Goal: Navigation & Orientation: Find specific page/section

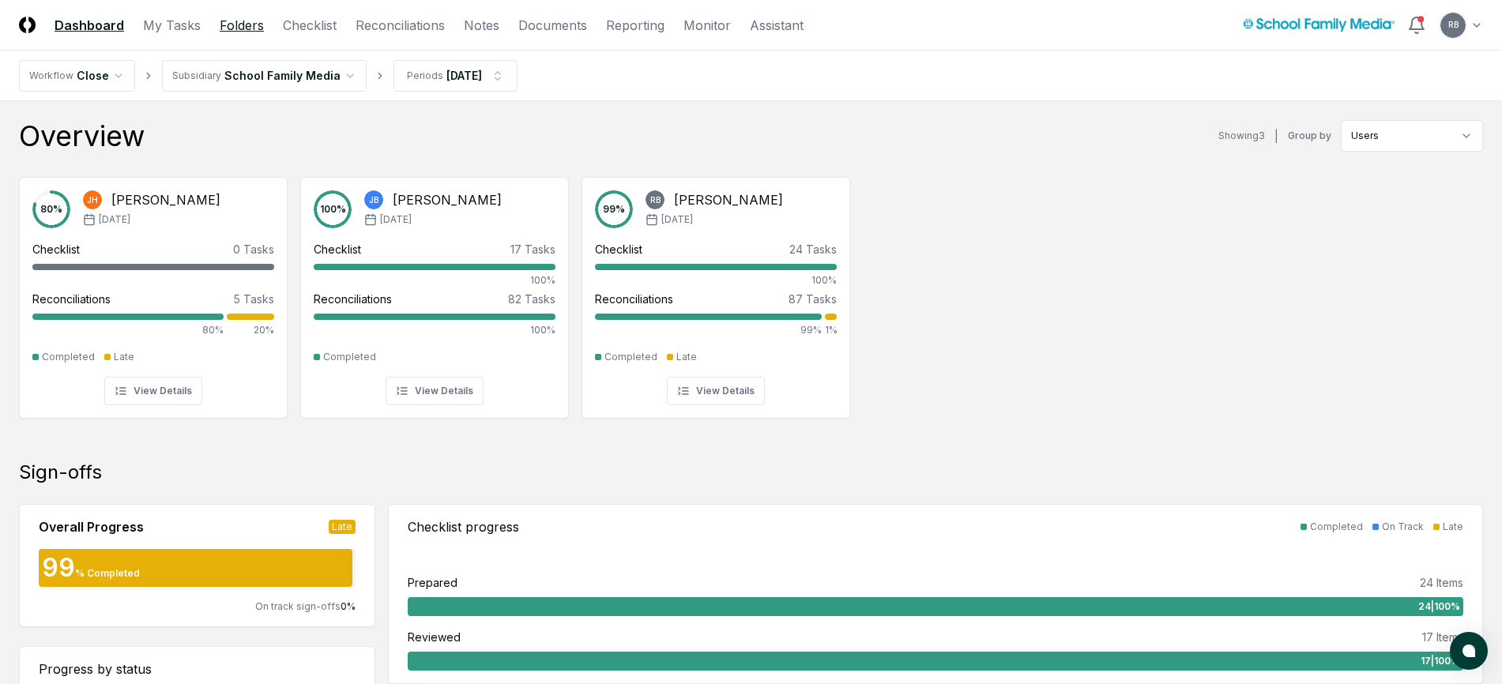
click at [238, 19] on link "Folders" at bounding box center [242, 25] width 44 height 19
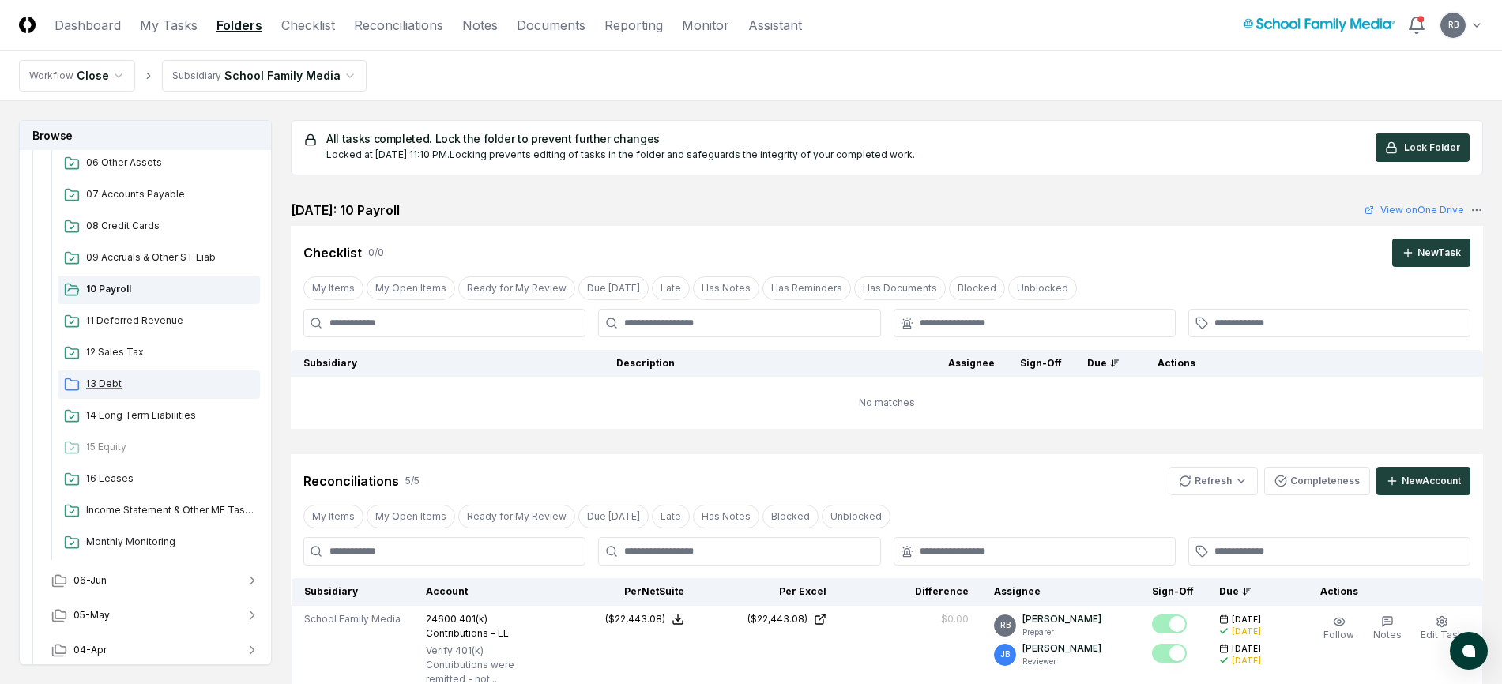
scroll to position [473, 0]
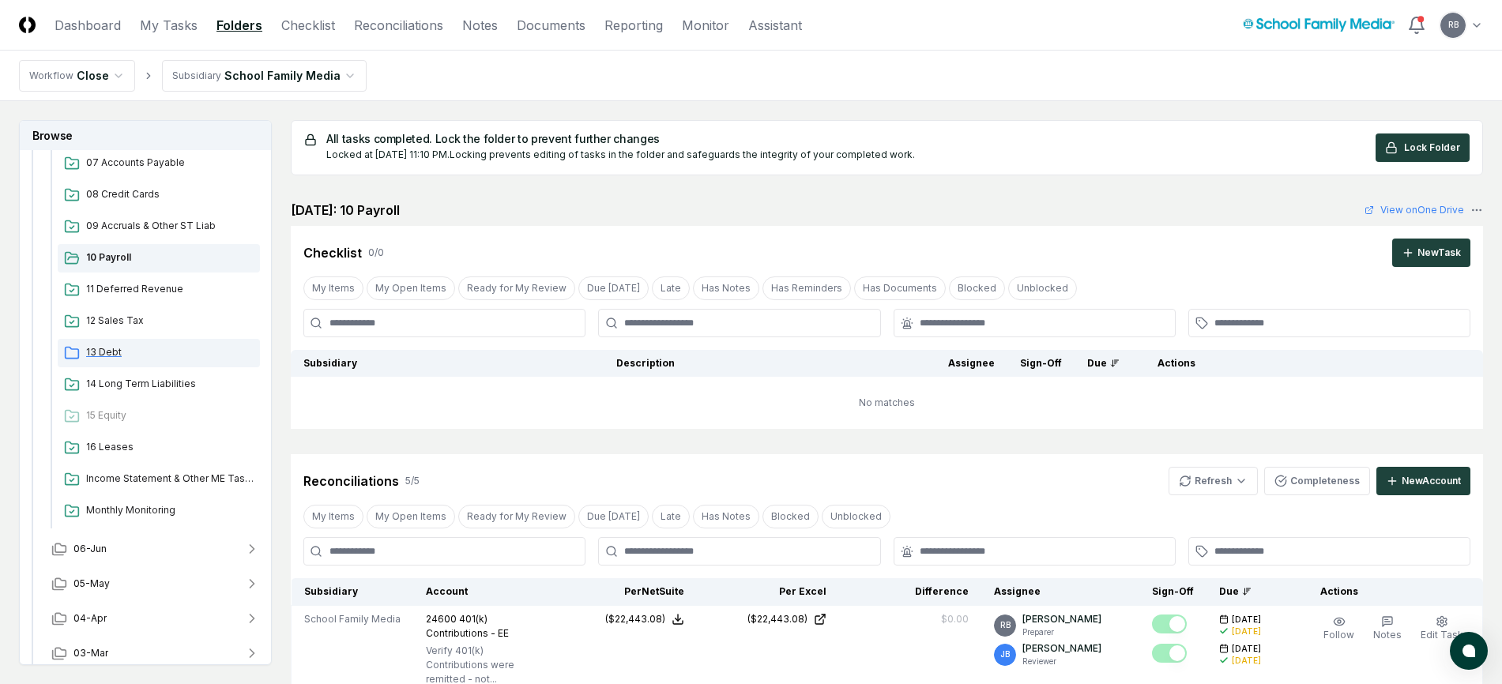
click at [104, 350] on span "13 Debt" at bounding box center [170, 352] width 168 height 14
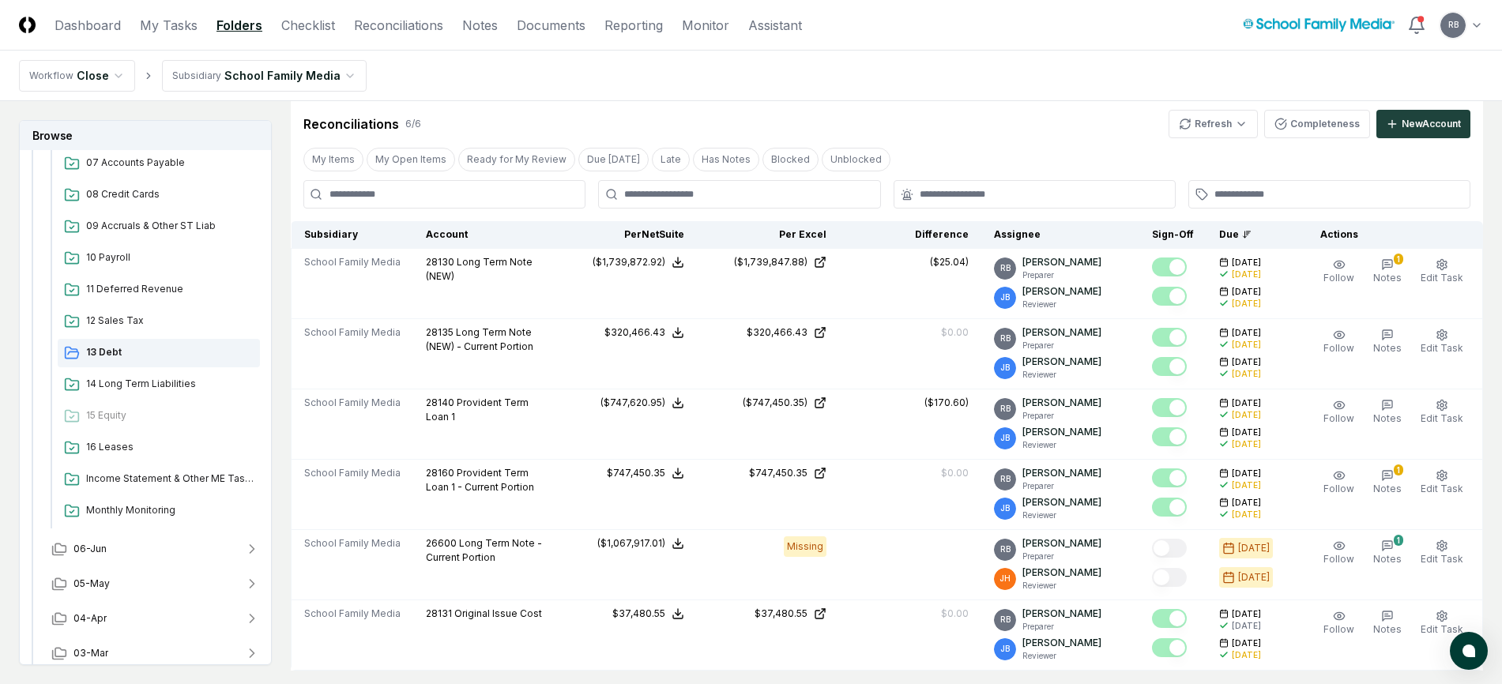
scroll to position [553, 0]
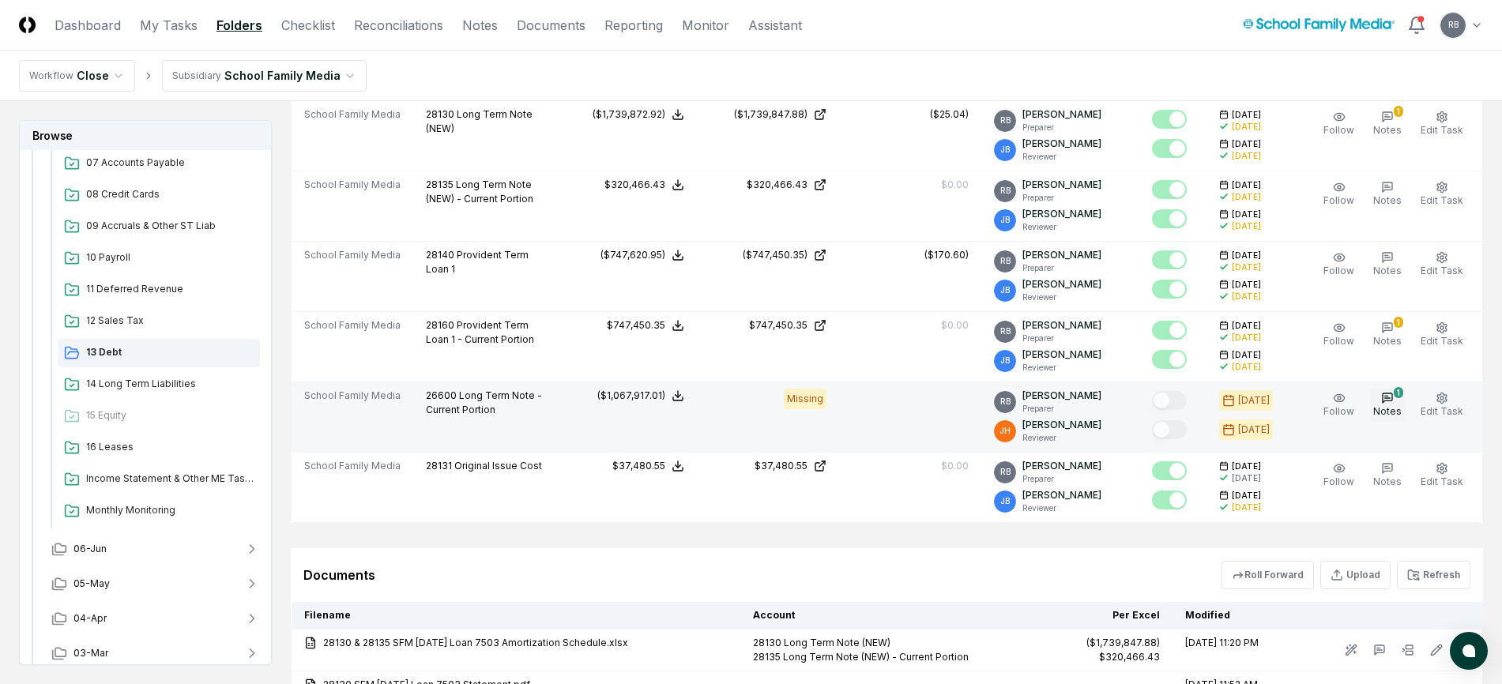
click at [1399, 407] on span "Notes" at bounding box center [1388, 411] width 28 height 12
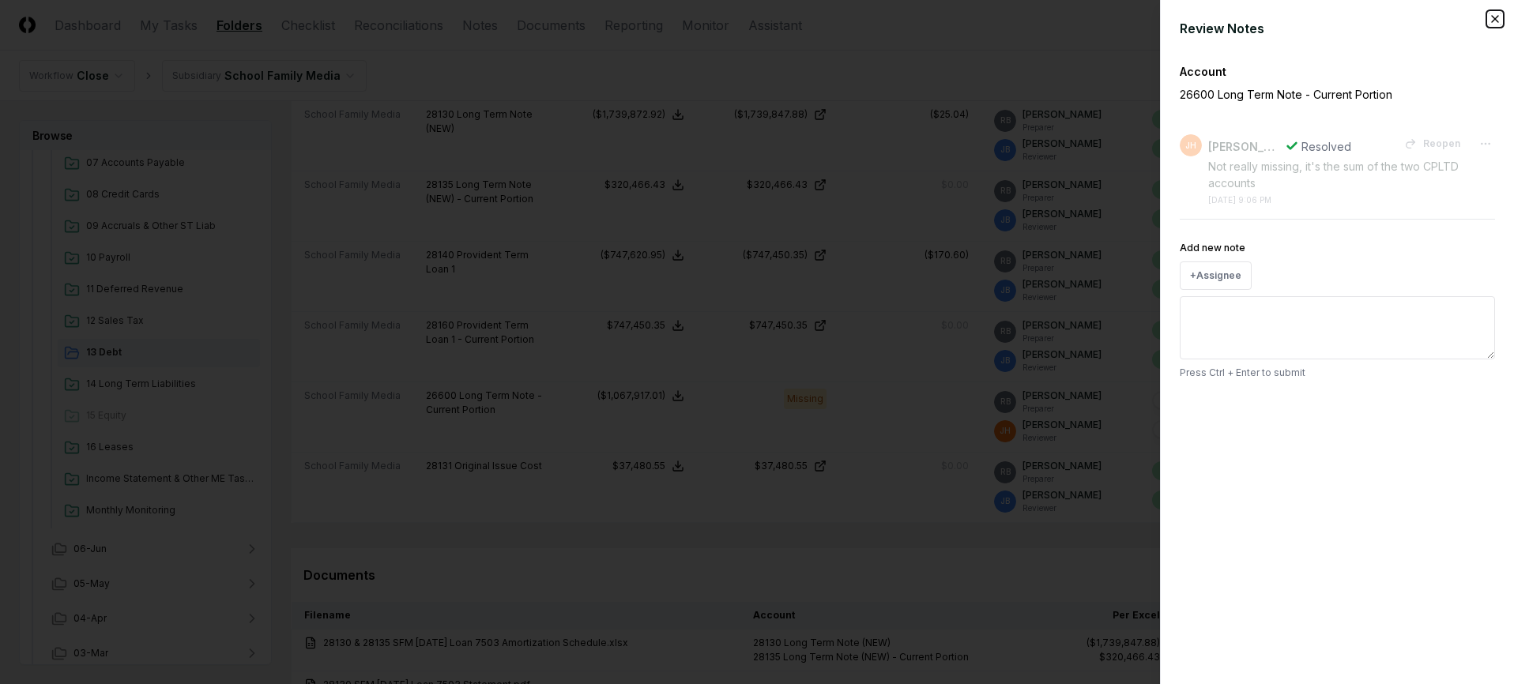
click at [1493, 16] on icon "button" at bounding box center [1495, 19] width 13 height 13
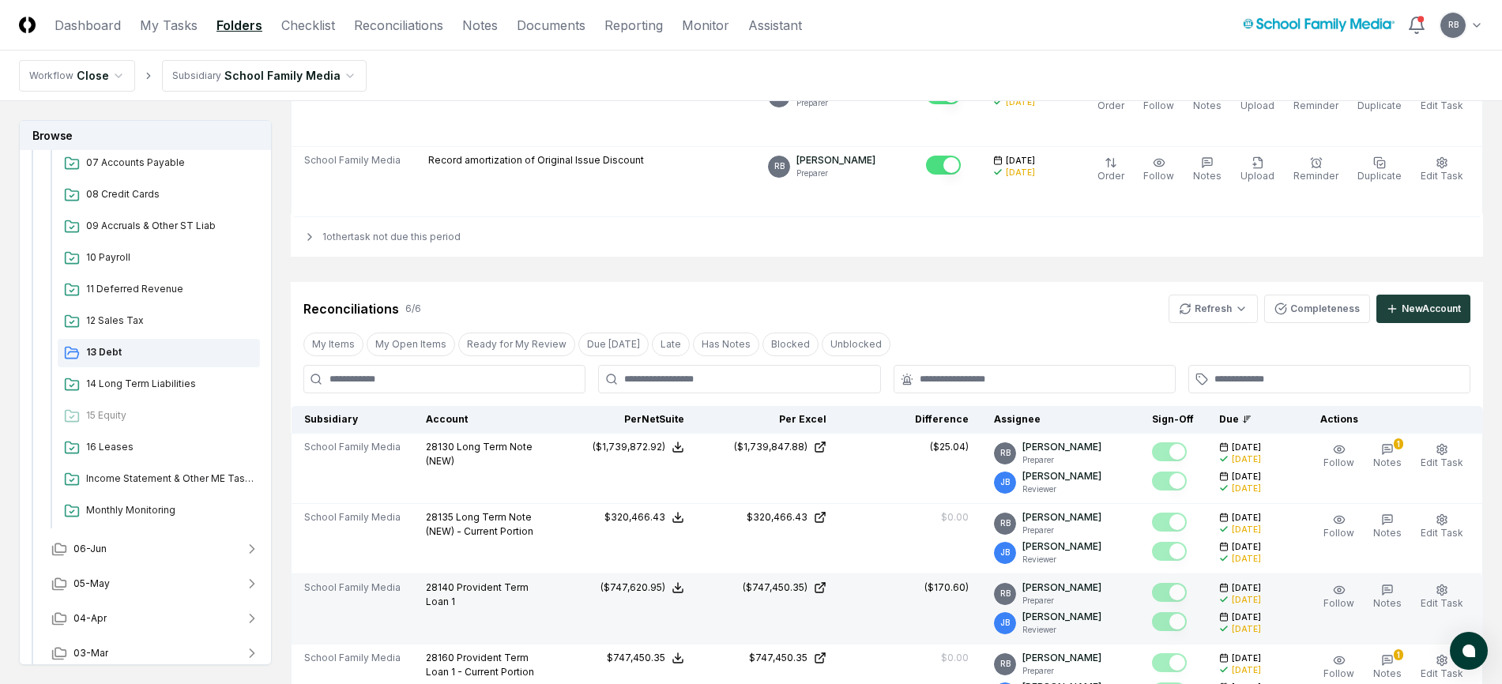
scroll to position [158, 0]
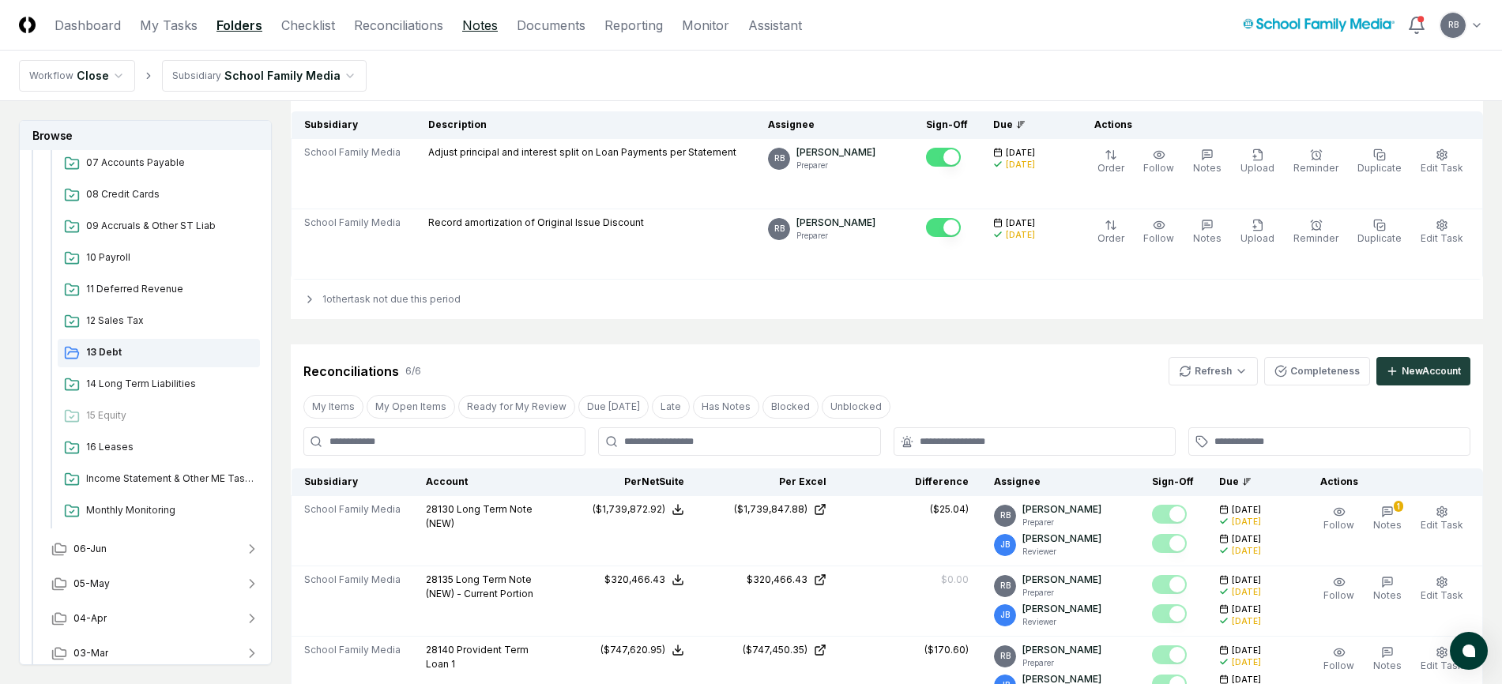
click at [477, 23] on link "Notes" at bounding box center [480, 25] width 36 height 19
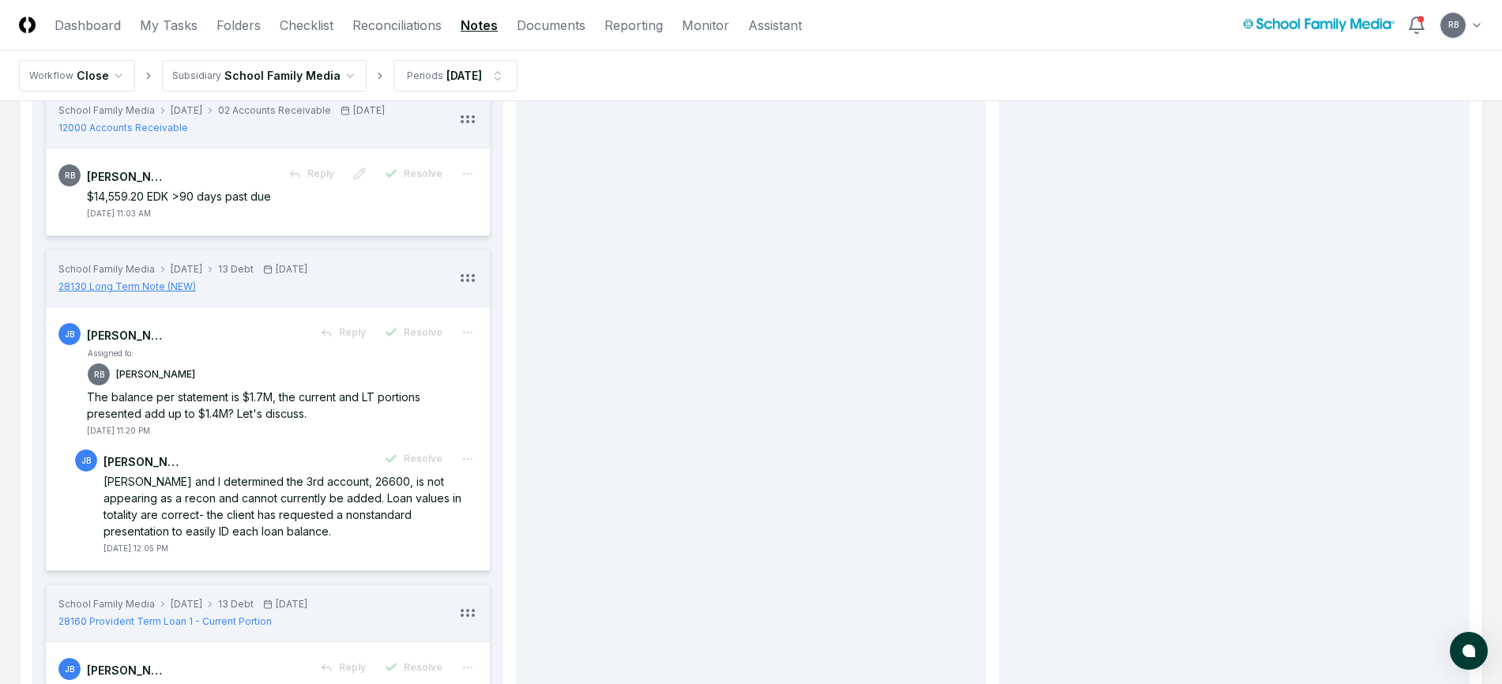
scroll to position [869, 0]
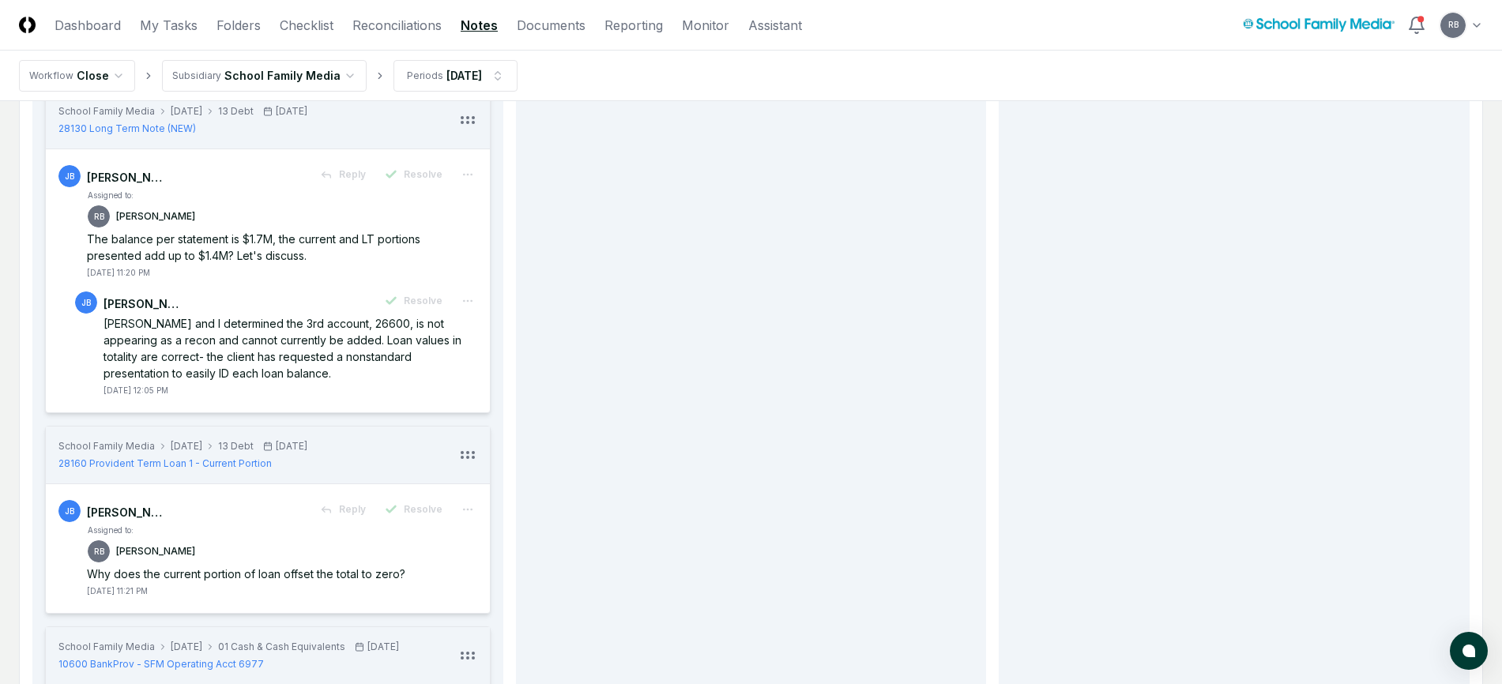
click at [1114, 20] on header "CloseCore Dashboard My Tasks Folders Checklist Reconciliations Notes Documents …" at bounding box center [751, 25] width 1502 height 51
click at [221, 20] on link "Folders" at bounding box center [239, 25] width 44 height 19
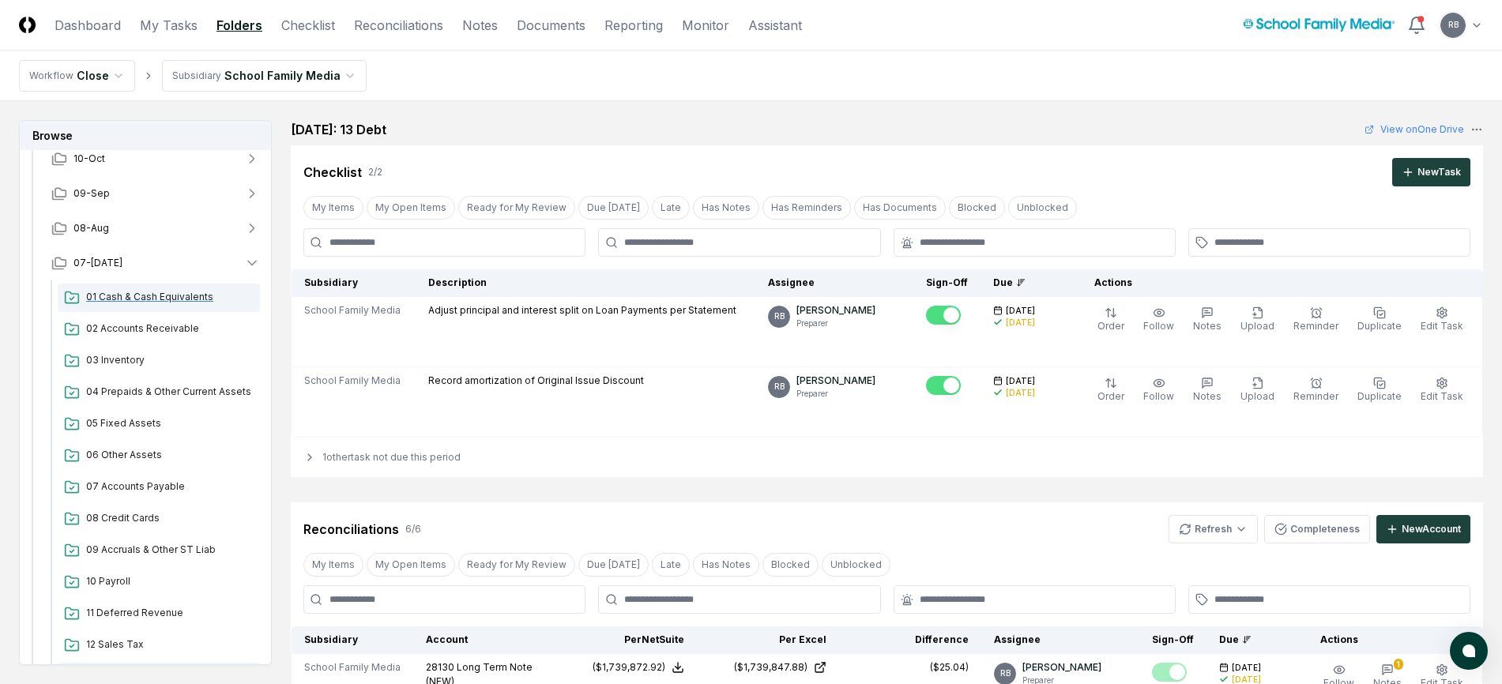
scroll to position [158, 0]
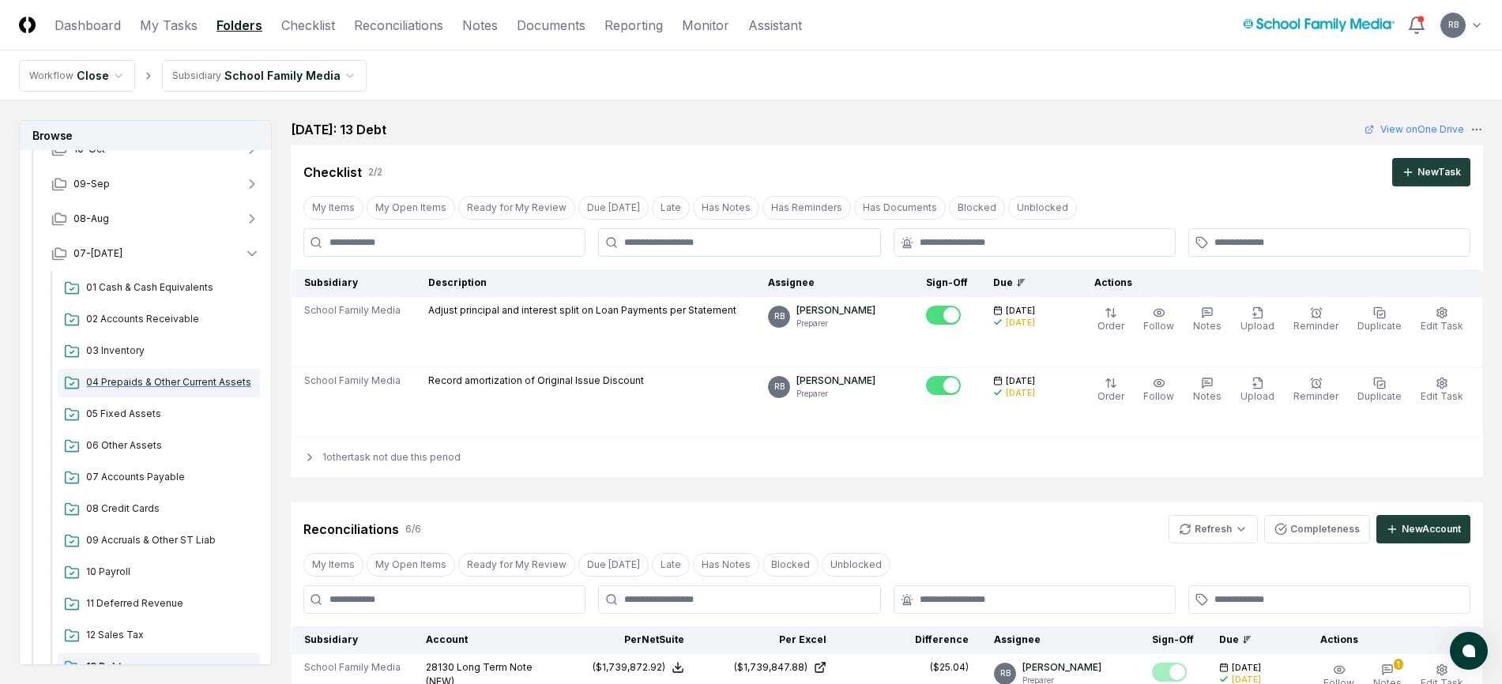
click at [138, 385] on span "04 Prepaids & Other Current Assets" at bounding box center [170, 382] width 168 height 14
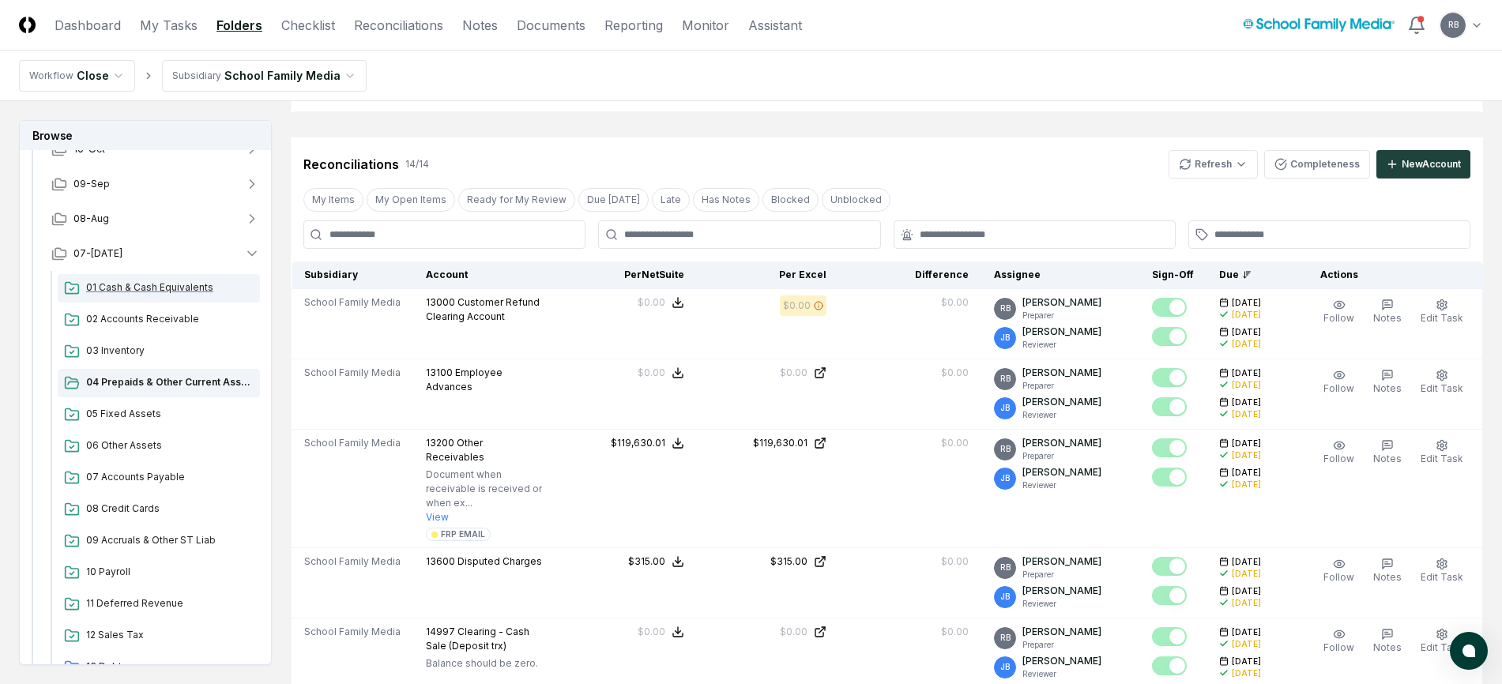
scroll to position [316, 0]
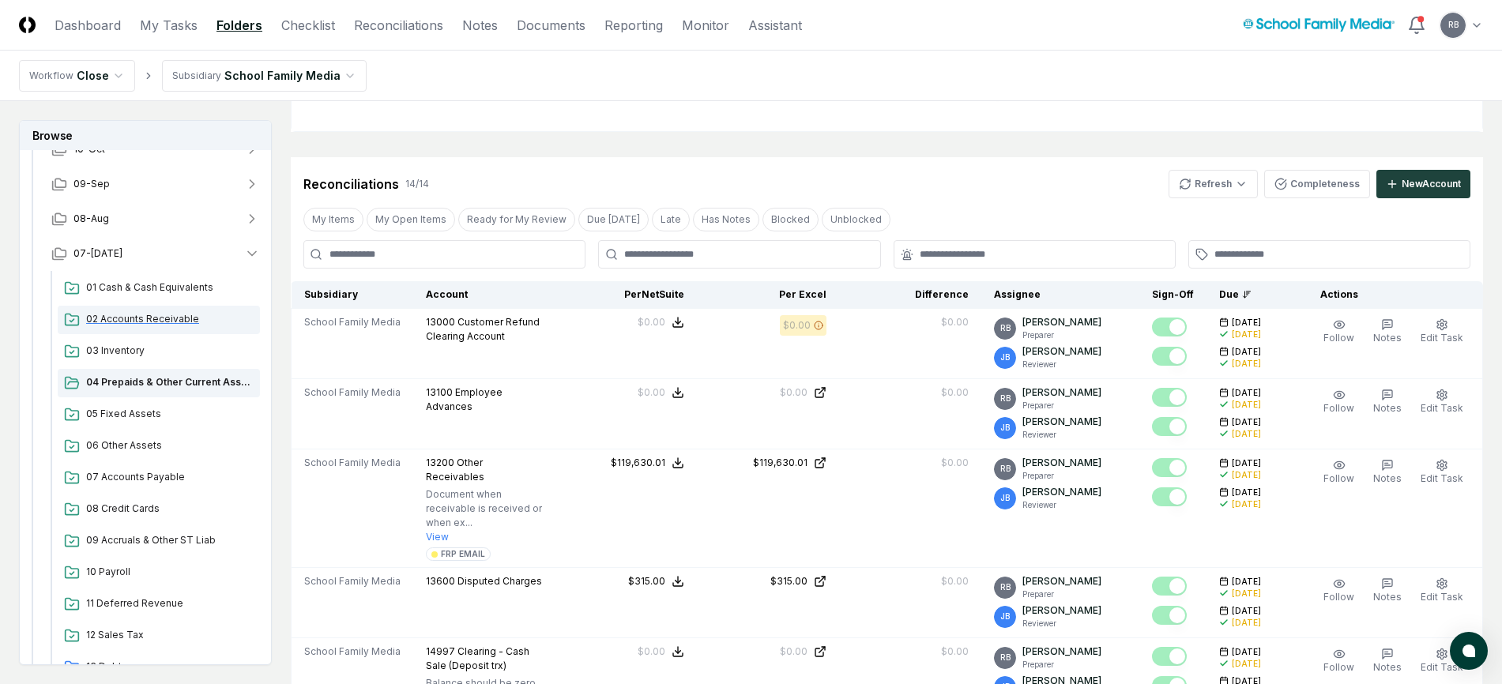
click at [156, 316] on span "02 Accounts Receivable" at bounding box center [170, 319] width 168 height 14
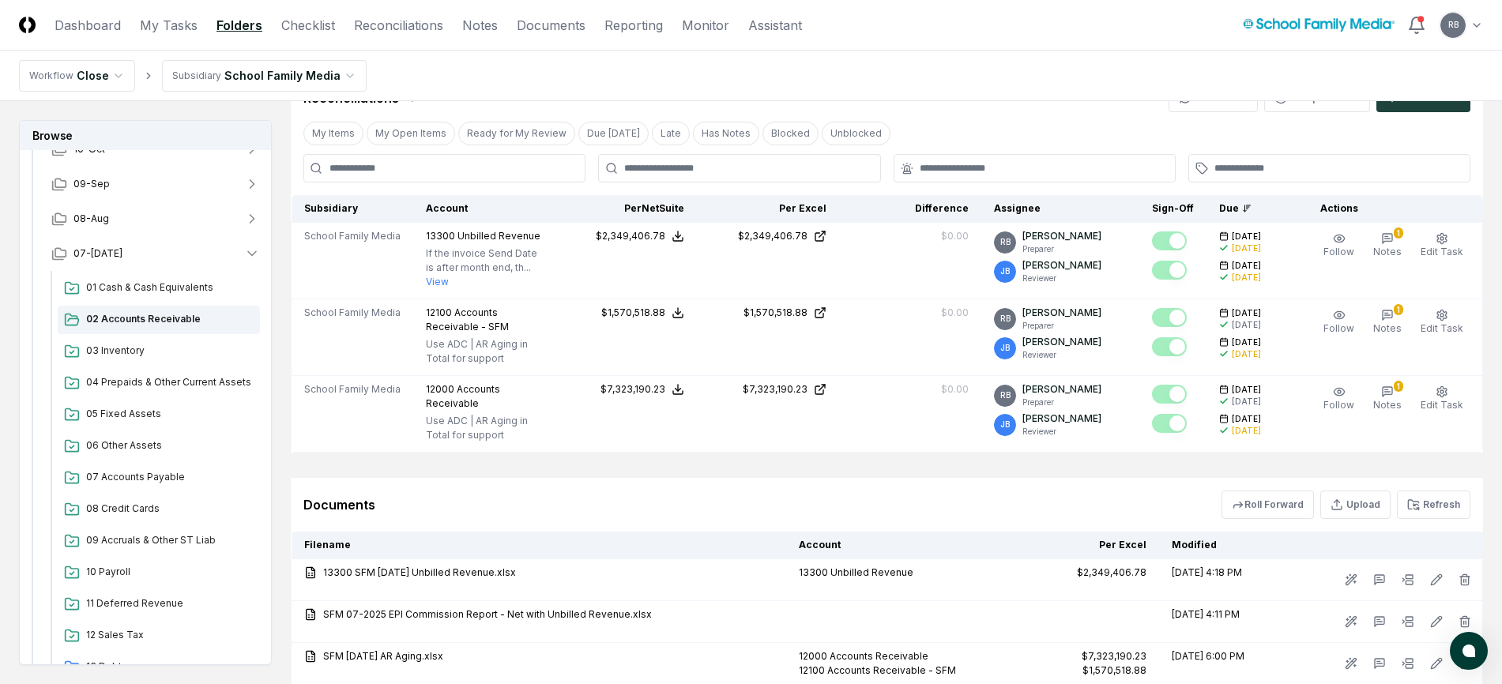
scroll to position [474, 0]
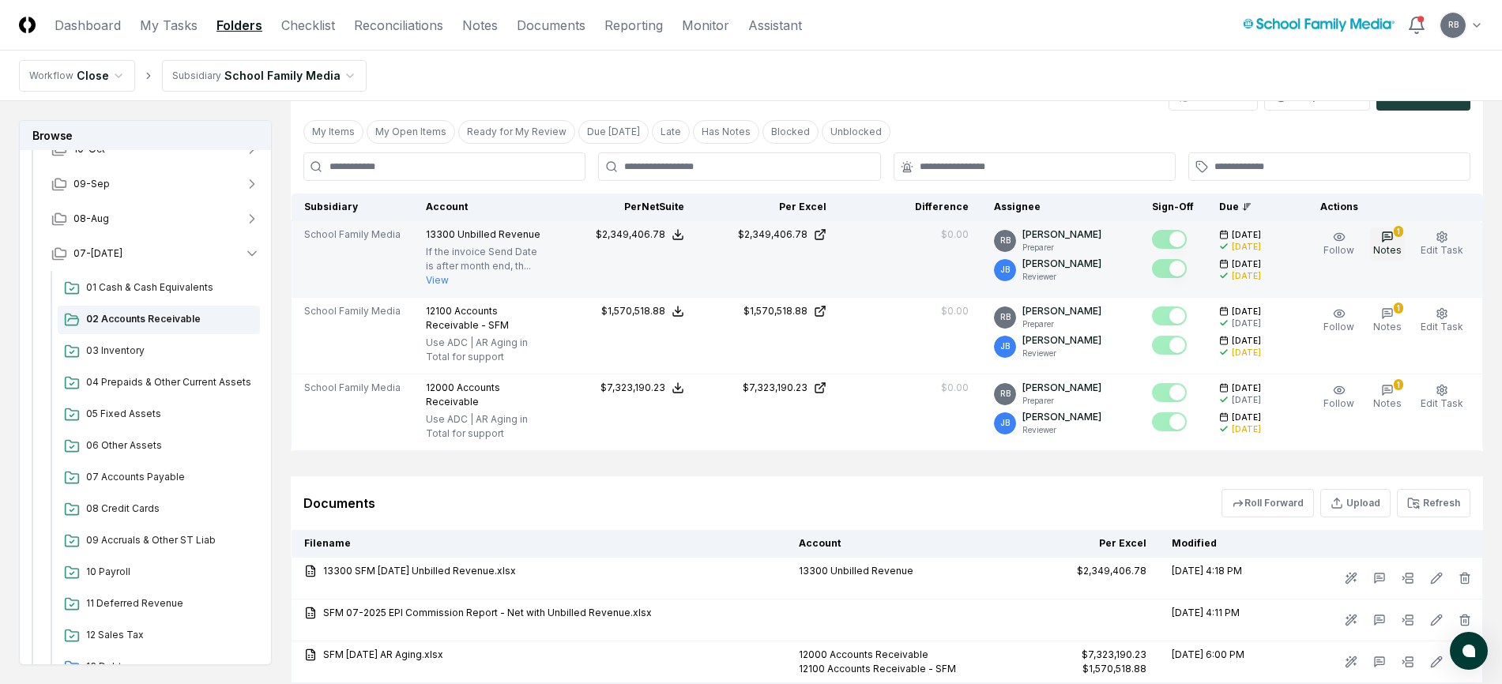
click at [1394, 238] on icon "button" at bounding box center [1387, 237] width 13 height 13
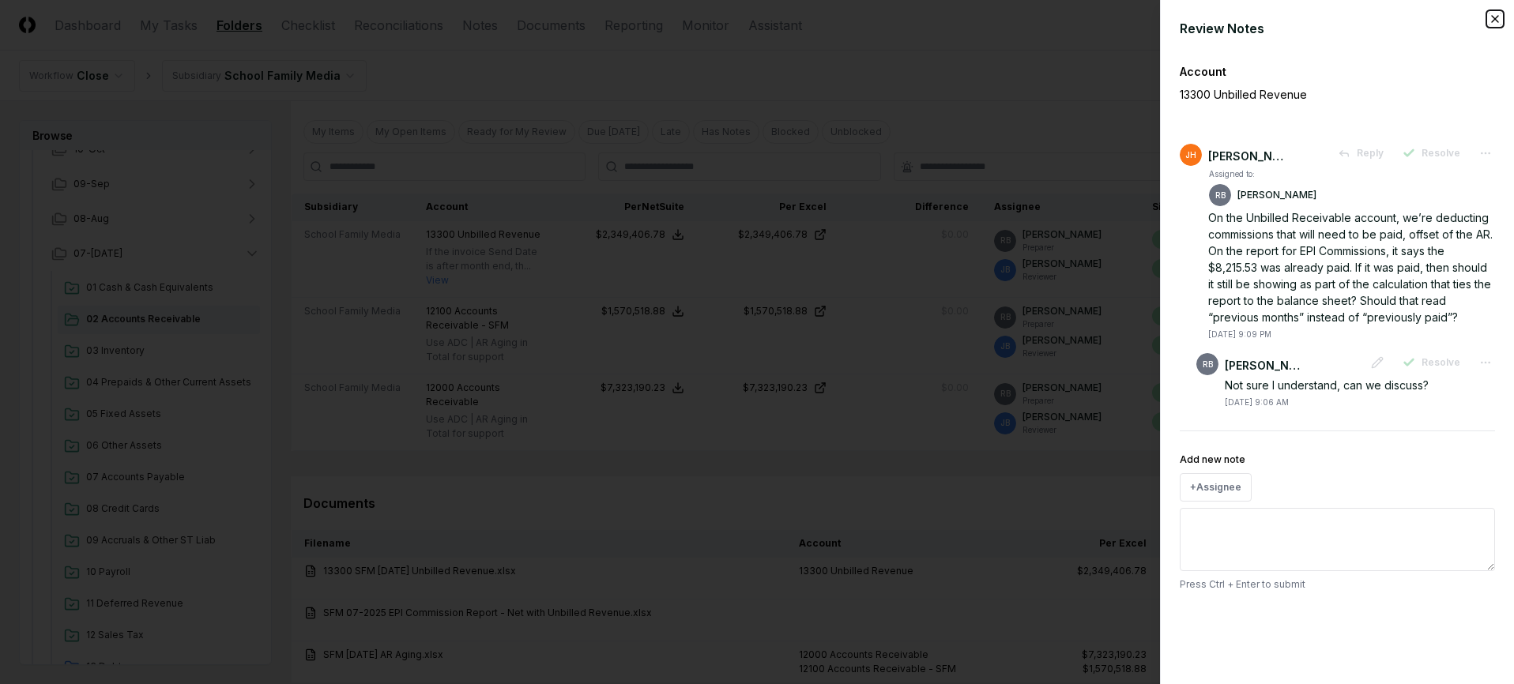
click at [1499, 19] on icon "button" at bounding box center [1495, 19] width 13 height 13
